Goal: Task Accomplishment & Management: Use online tool/utility

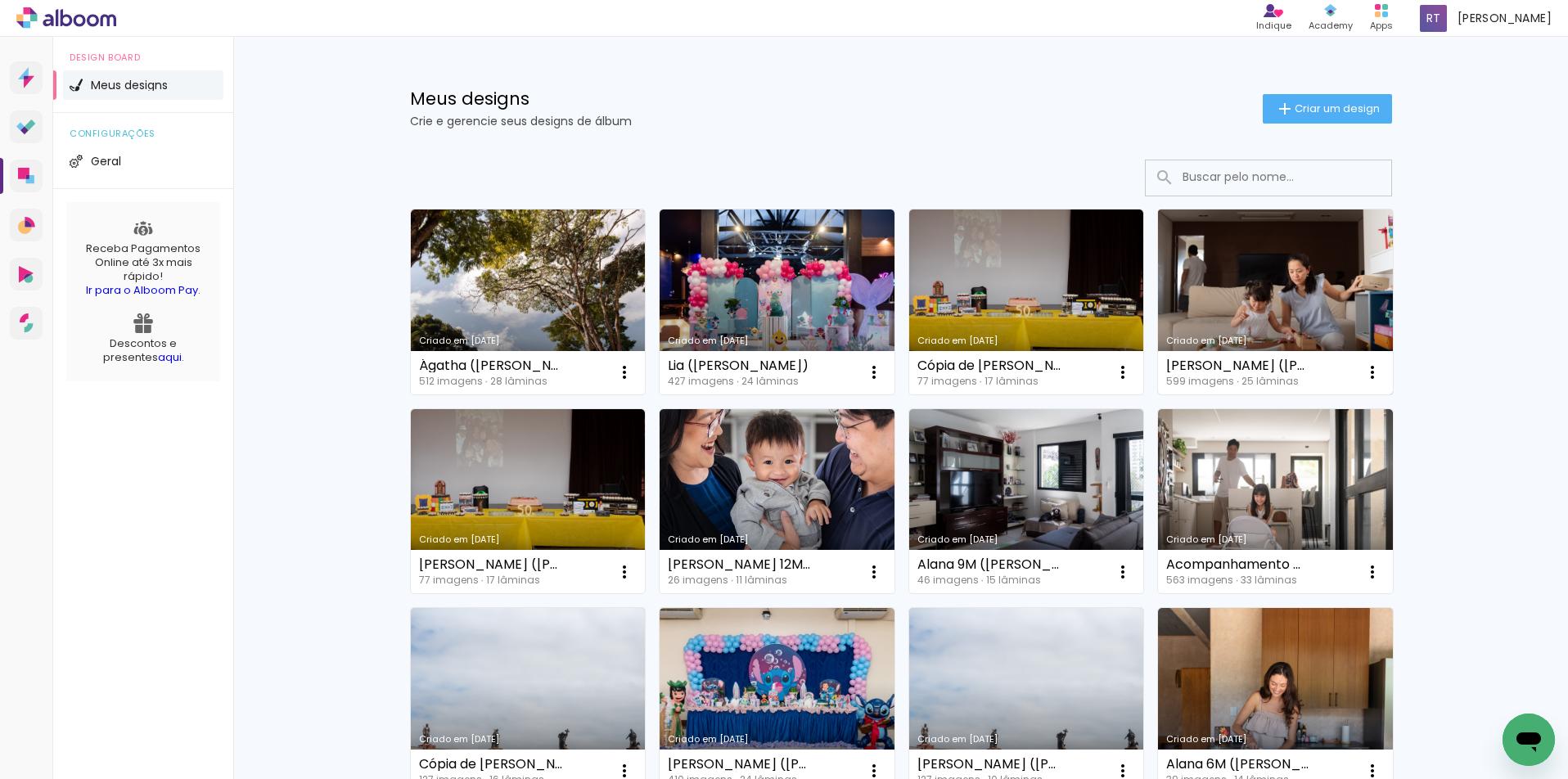
click at [1236, 291] on link "Criado em [DATE]" at bounding box center [1275, 302] width 235 height 185
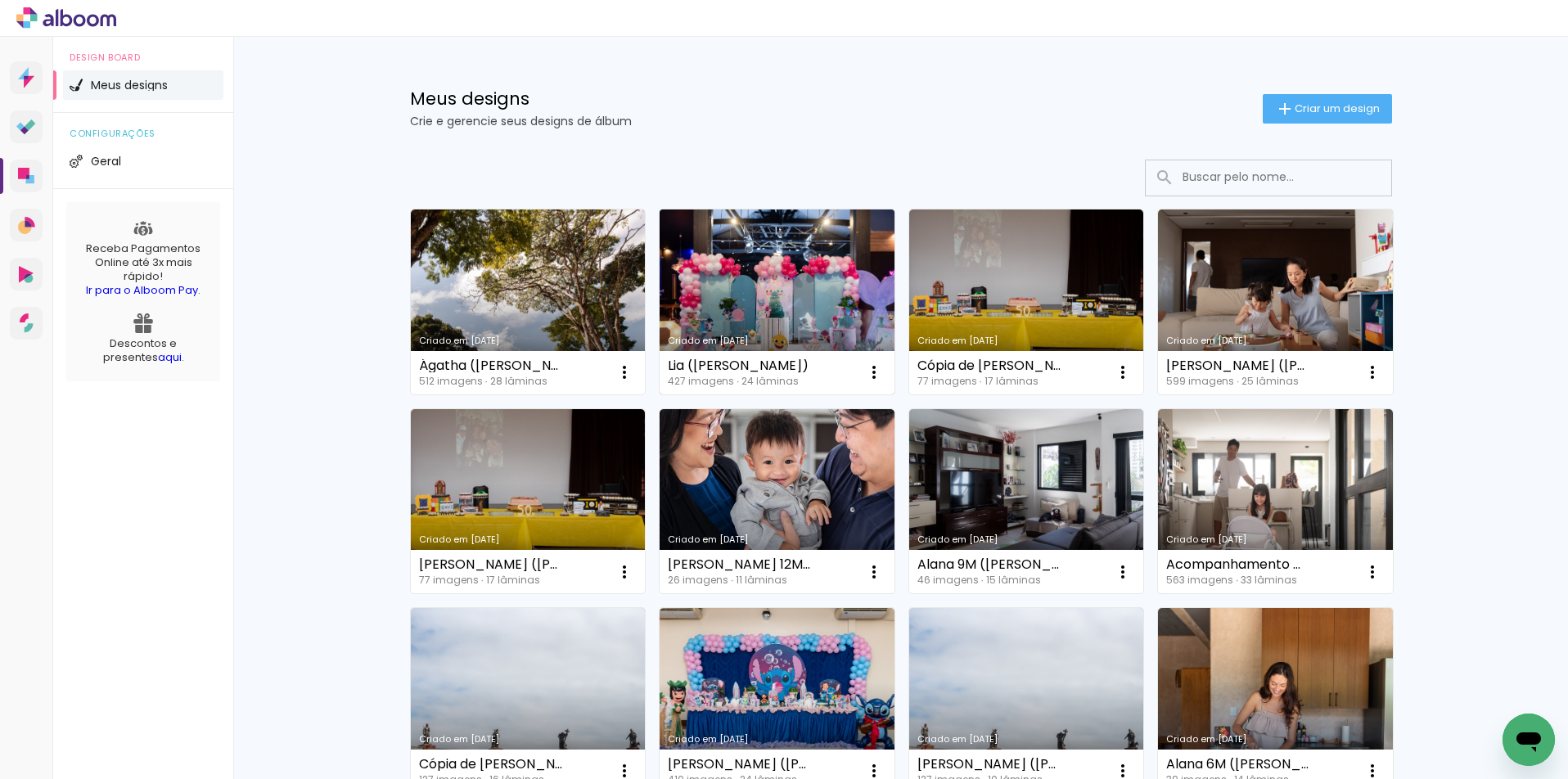
click at [732, 292] on link "Criado em [DATE]" at bounding box center [777, 302] width 235 height 185
